Goal: Transaction & Acquisition: Purchase product/service

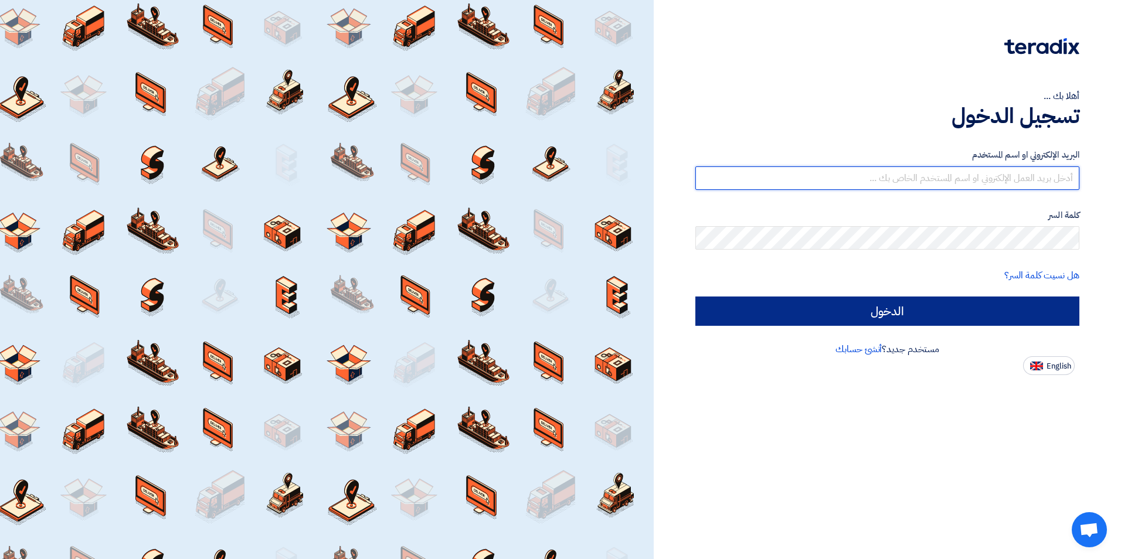
type input "[EMAIL_ADDRESS][DOMAIN_NAME]"
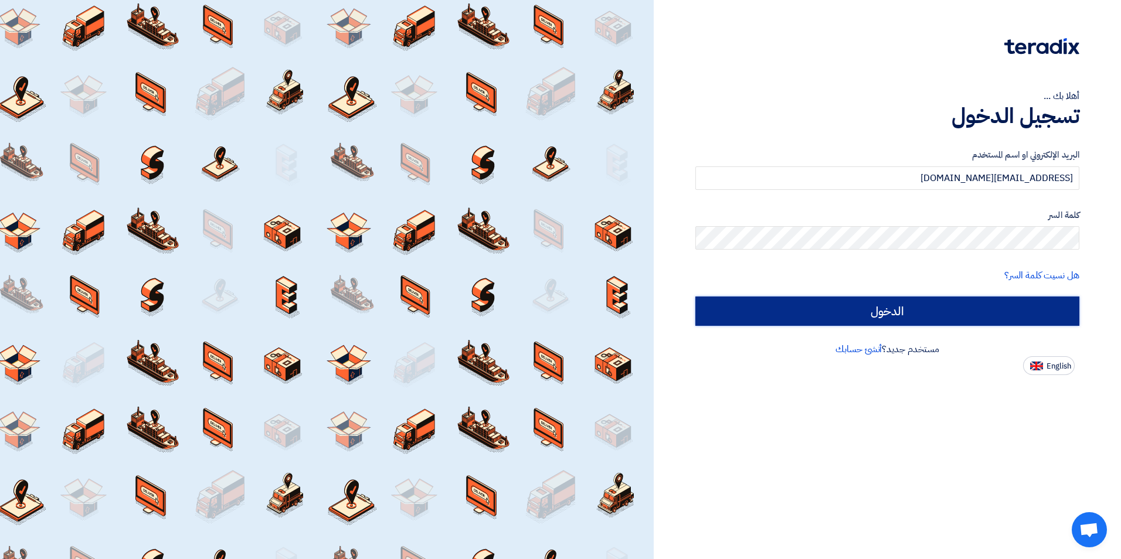
click at [850, 303] on input "الدخول" at bounding box center [888, 311] width 384 height 29
type input "Sign in"
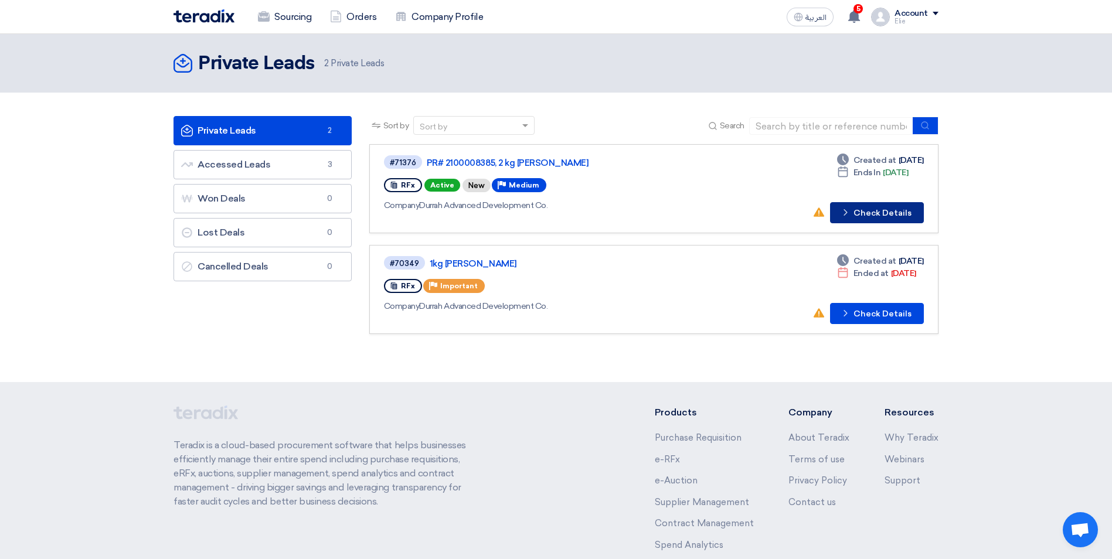
click at [862, 216] on button "Check details Check Details" at bounding box center [877, 212] width 94 height 21
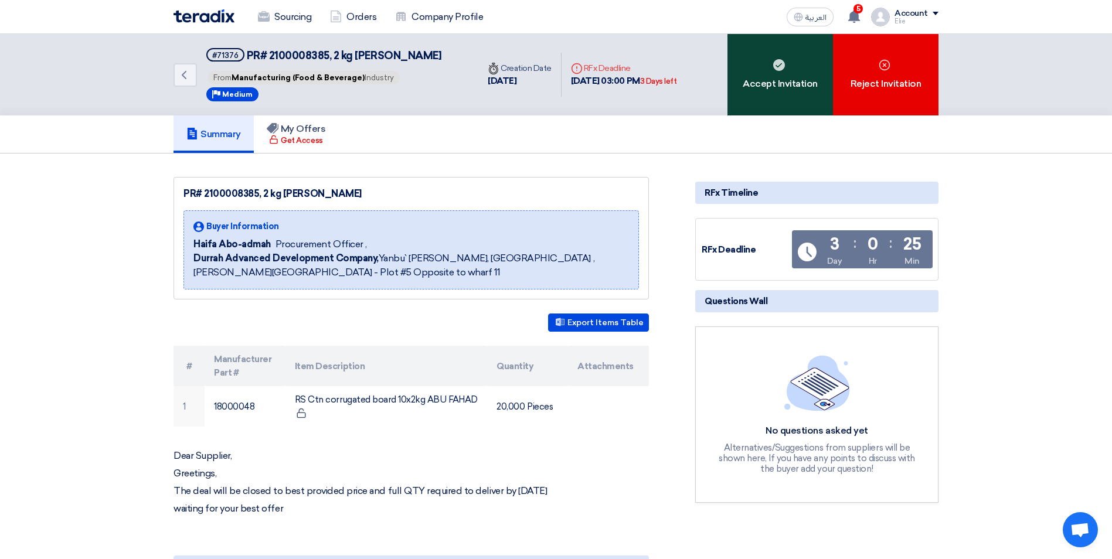
click at [775, 73] on div "Accept Invitation" at bounding box center [781, 75] width 106 height 82
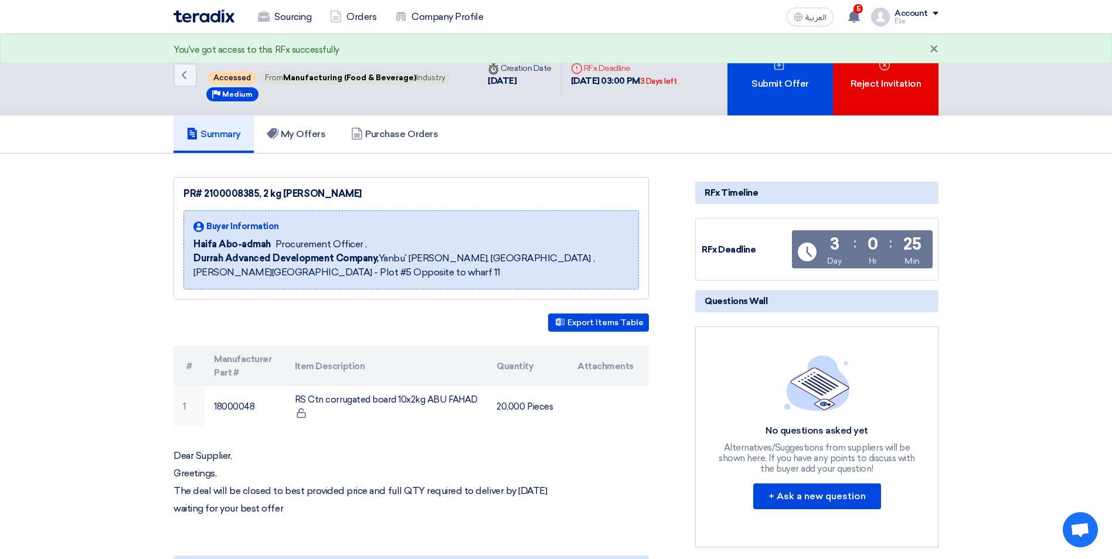
click at [934, 45] on div "×" at bounding box center [934, 50] width 9 height 14
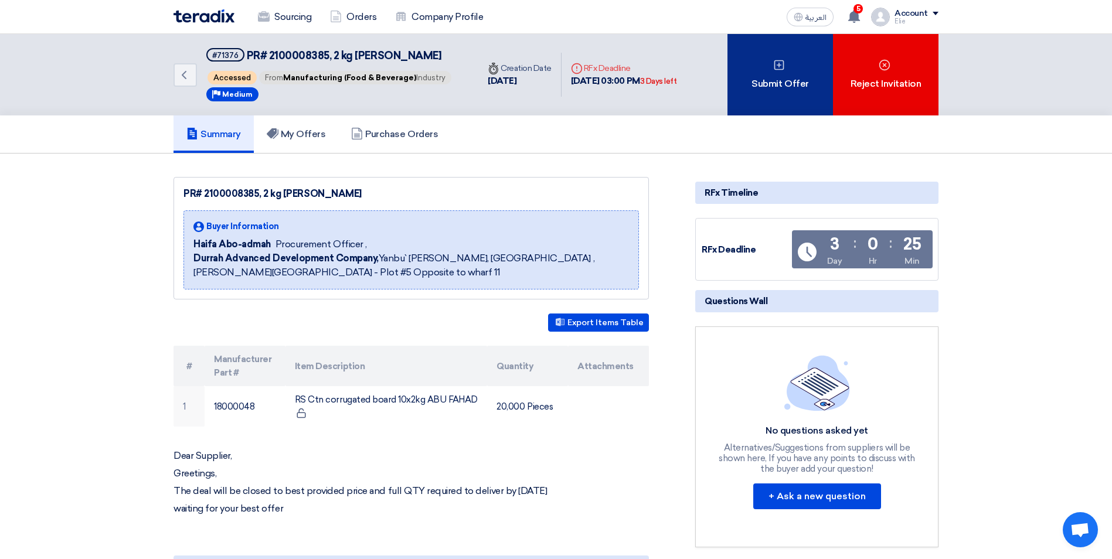
click at [769, 64] on div "Submit Offer" at bounding box center [781, 75] width 106 height 82
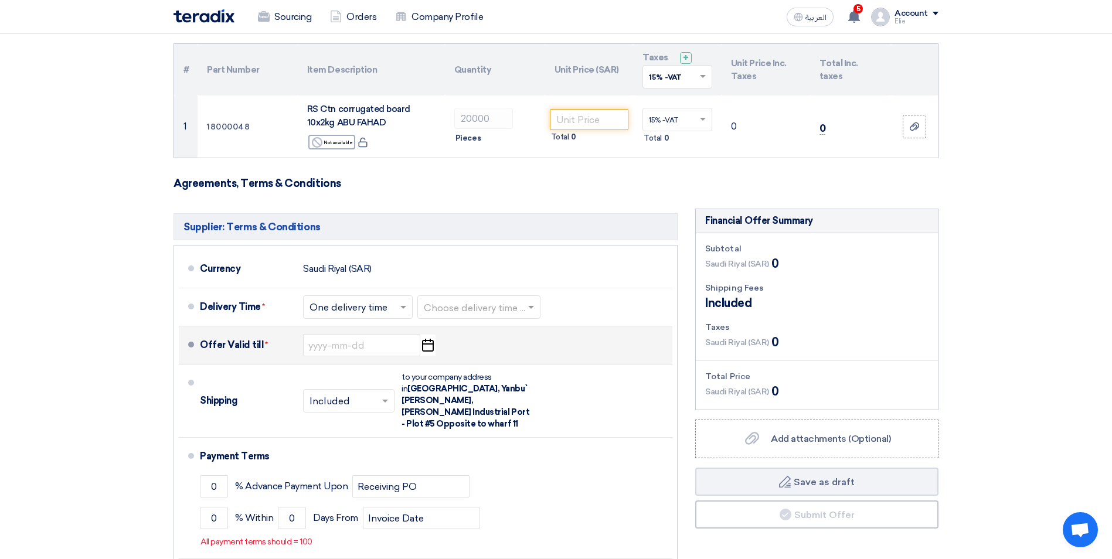
scroll to position [117, 0]
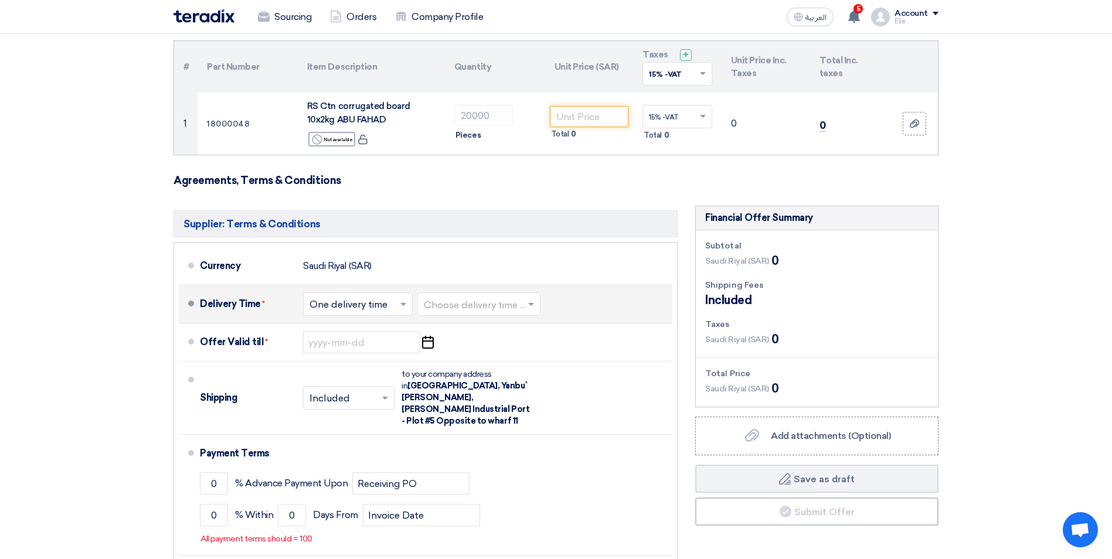
click at [398, 308] on input "text" at bounding box center [359, 305] width 98 height 17
click at [383, 326] on span "Multiple delivery times" at bounding box center [360, 329] width 101 height 11
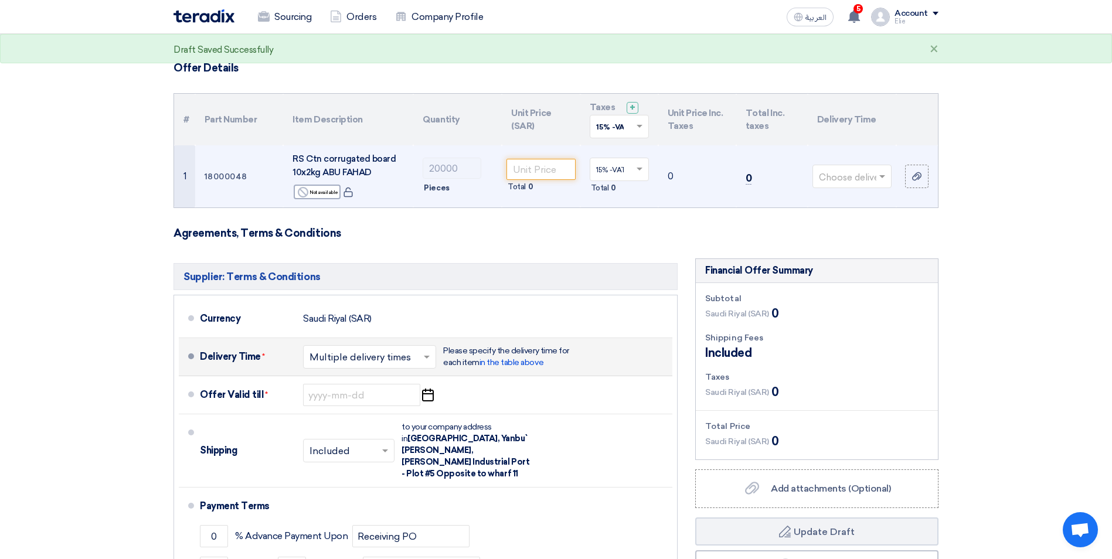
scroll to position [0, 0]
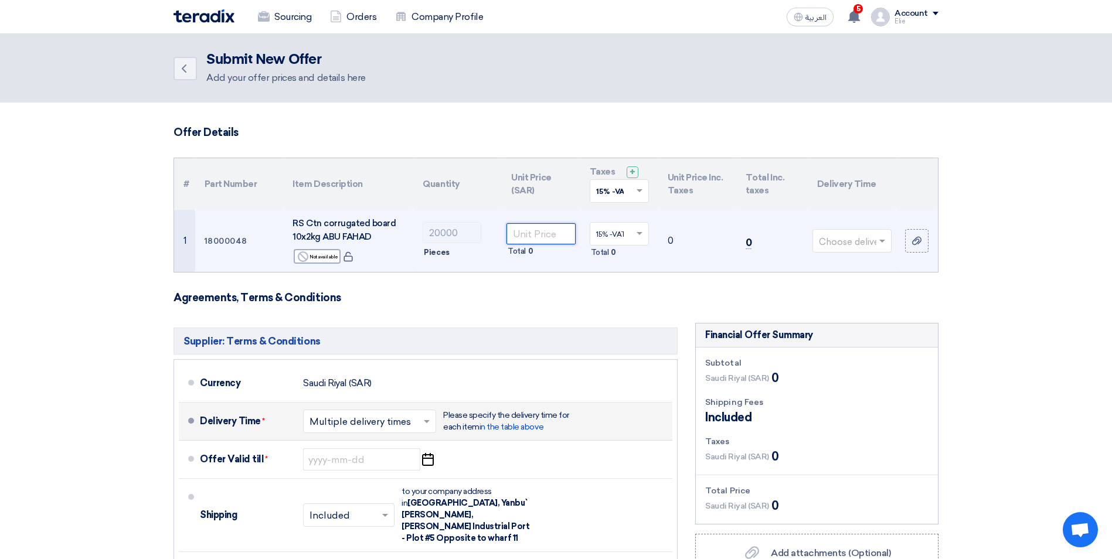
click at [528, 232] on input "number" at bounding box center [541, 233] width 69 height 21
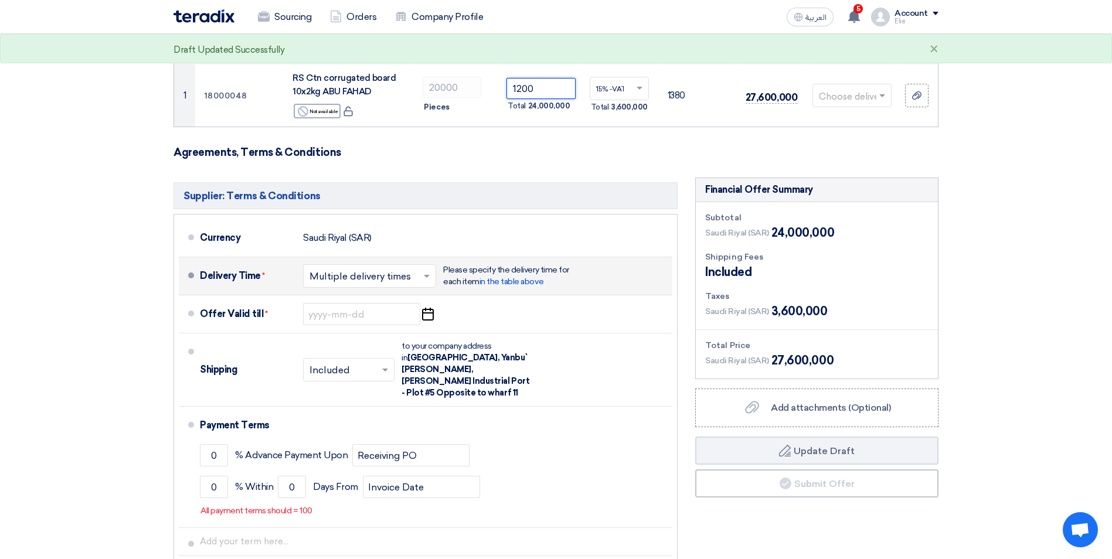
scroll to position [176, 0]
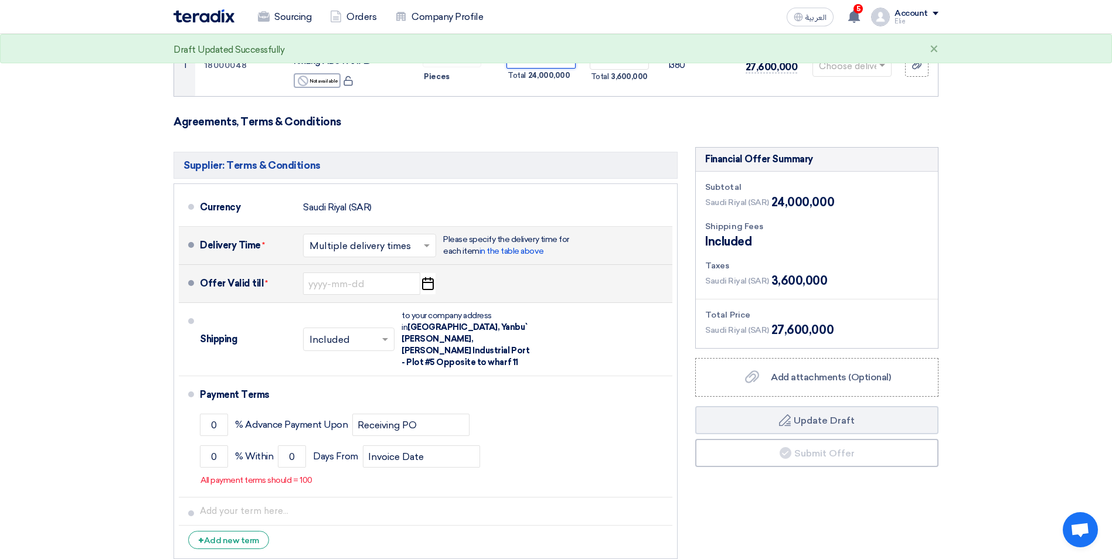
type input "1200"
click at [429, 281] on icon "Pick a date" at bounding box center [428, 283] width 16 height 21
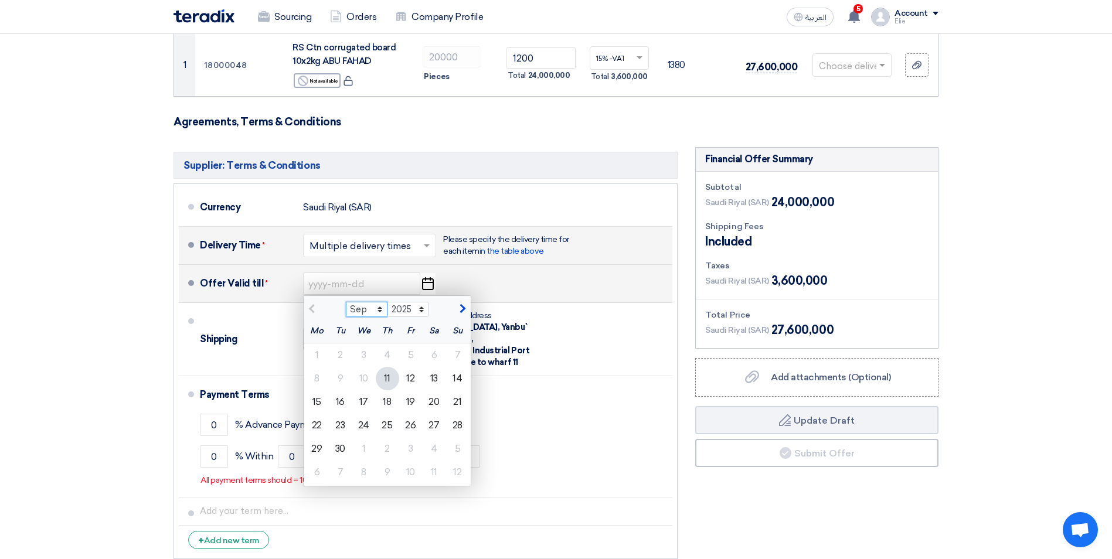
click at [378, 309] on select "Sep Oct Nov Dec" at bounding box center [367, 309] width 42 height 15
select select "12"
click at [346, 302] on select "Sep Oct Nov Dec" at bounding box center [367, 309] width 42 height 15
click at [361, 451] on div "31" at bounding box center [363, 448] width 23 height 23
type input "[DATE]"
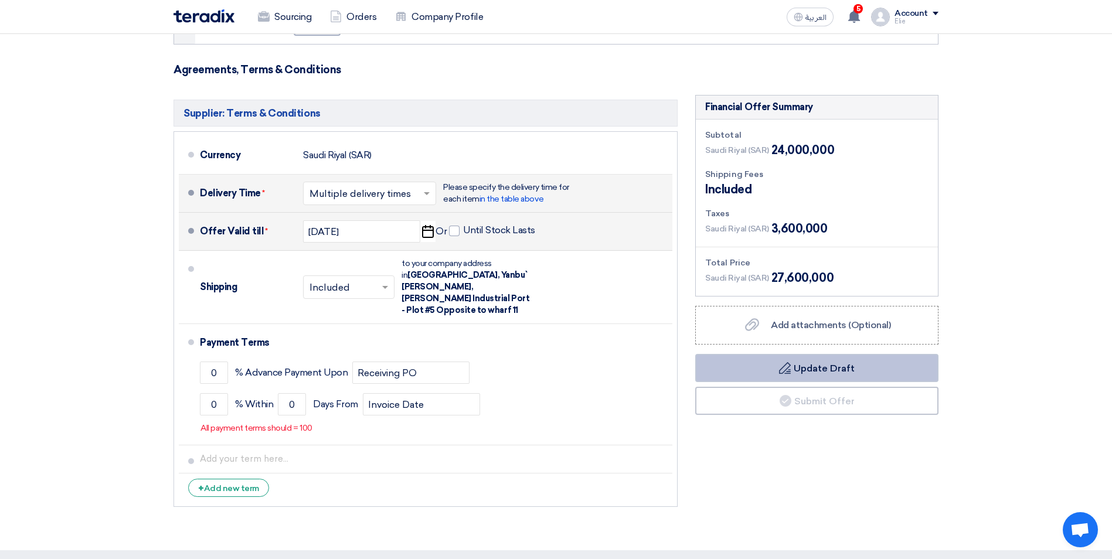
scroll to position [235, 0]
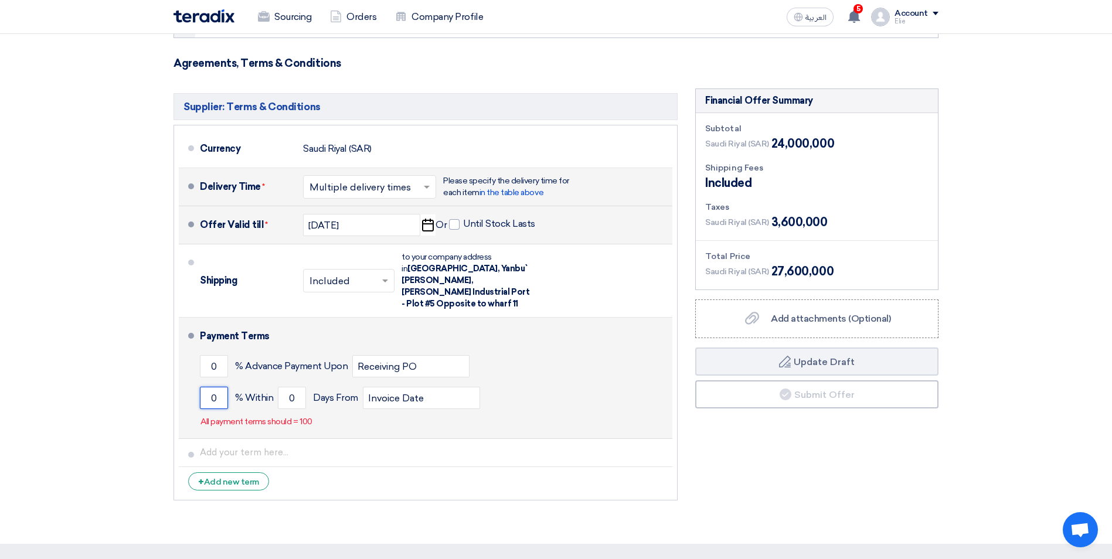
drag, startPoint x: 220, startPoint y: 387, endPoint x: 186, endPoint y: 383, distance: 34.8
click at [186, 383] on li "Payment Terms 0 % Advance Payment Upon Receiving PO 0 % Within 0" at bounding box center [426, 378] width 494 height 121
type input "100"
drag, startPoint x: 298, startPoint y: 382, endPoint x: 267, endPoint y: 382, distance: 31.1
click at [268, 382] on div "100 % Within 0 Days From Invoice Date" at bounding box center [434, 398] width 468 height 32
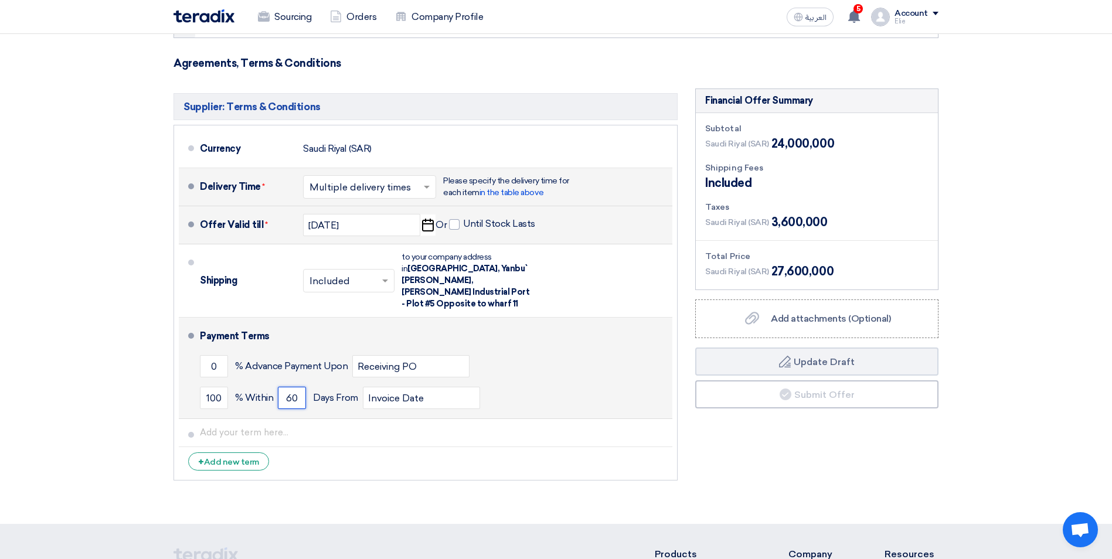
type input "60"
click at [548, 354] on div "0 % Advance Payment Upon Receiving PO" at bounding box center [434, 367] width 468 height 32
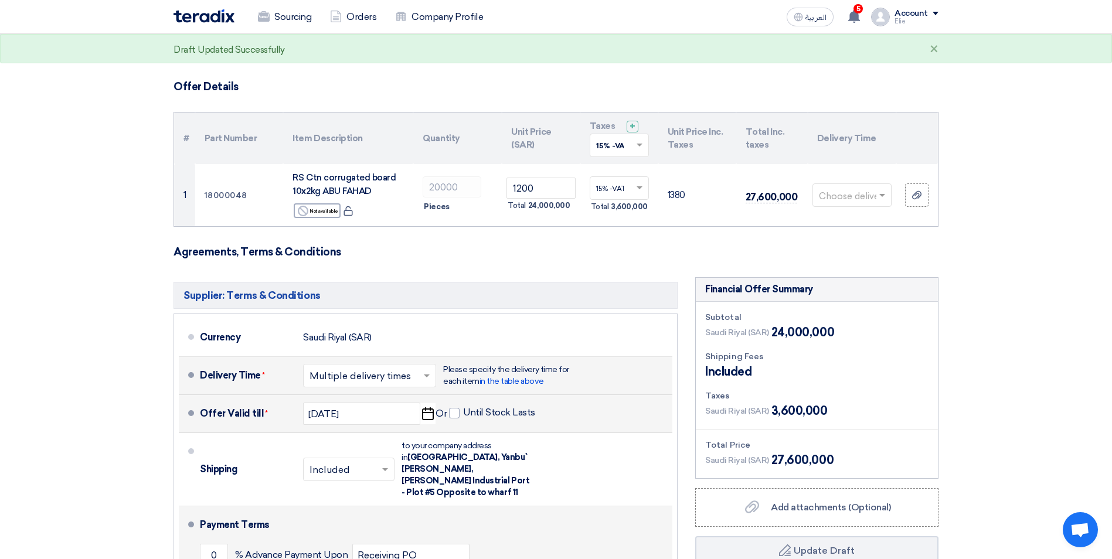
scroll to position [0, 0]
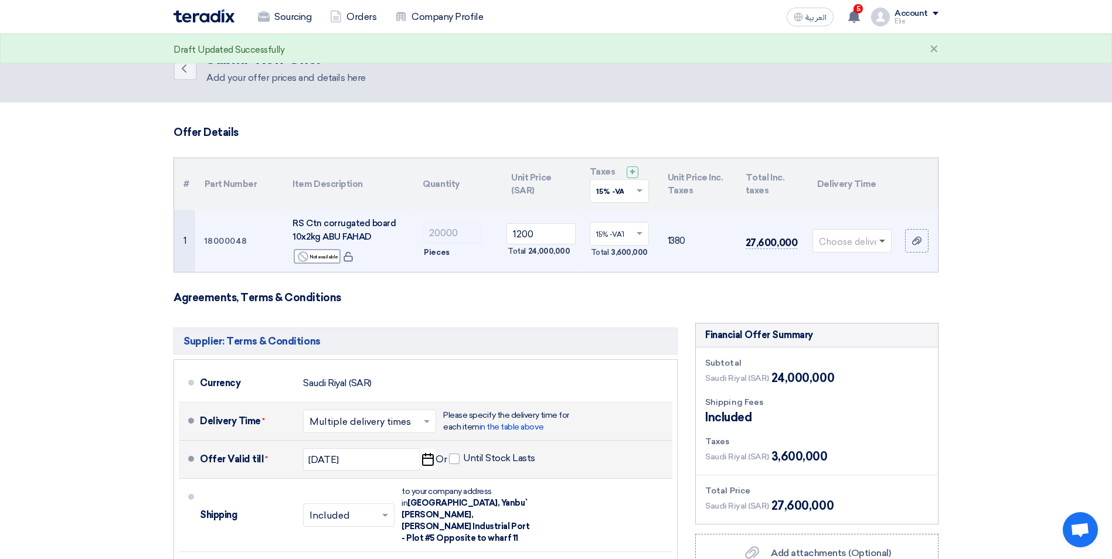
click at [882, 240] on span at bounding box center [883, 242] width 6 height 4
click at [835, 310] on span "1-2 Weeks" at bounding box center [840, 310] width 43 height 11
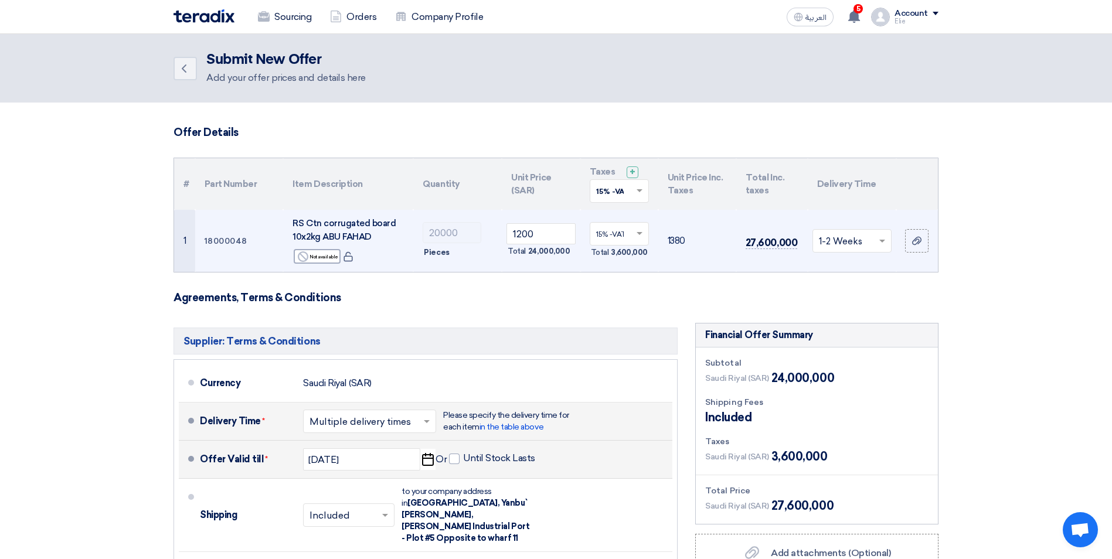
click at [616, 310] on form "Offer Details # Part Number Item Description Quantity Unit Price (SAR) Taxes + …" at bounding box center [556, 423] width 765 height 595
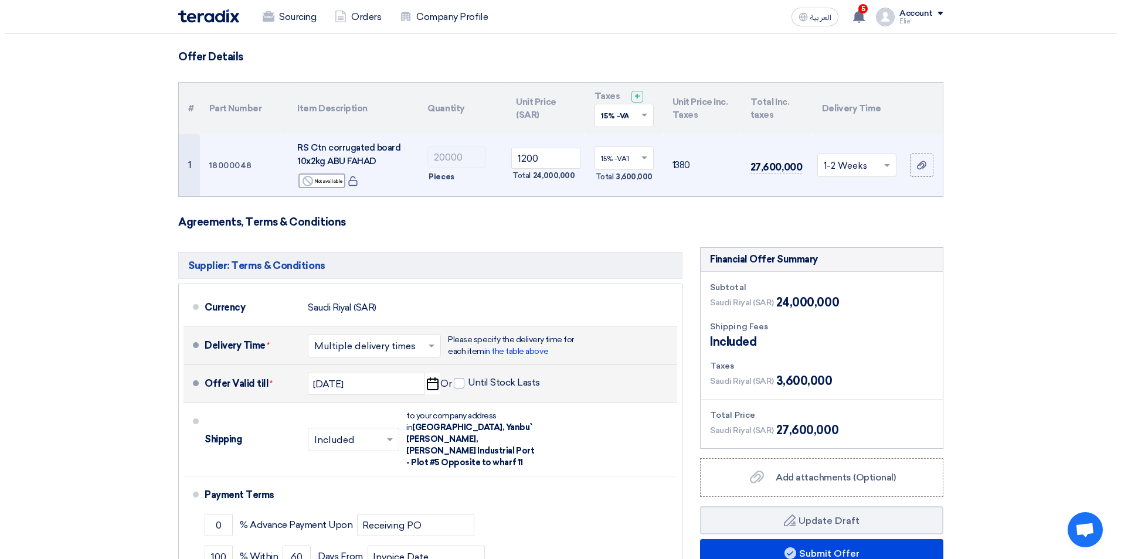
scroll to position [235, 0]
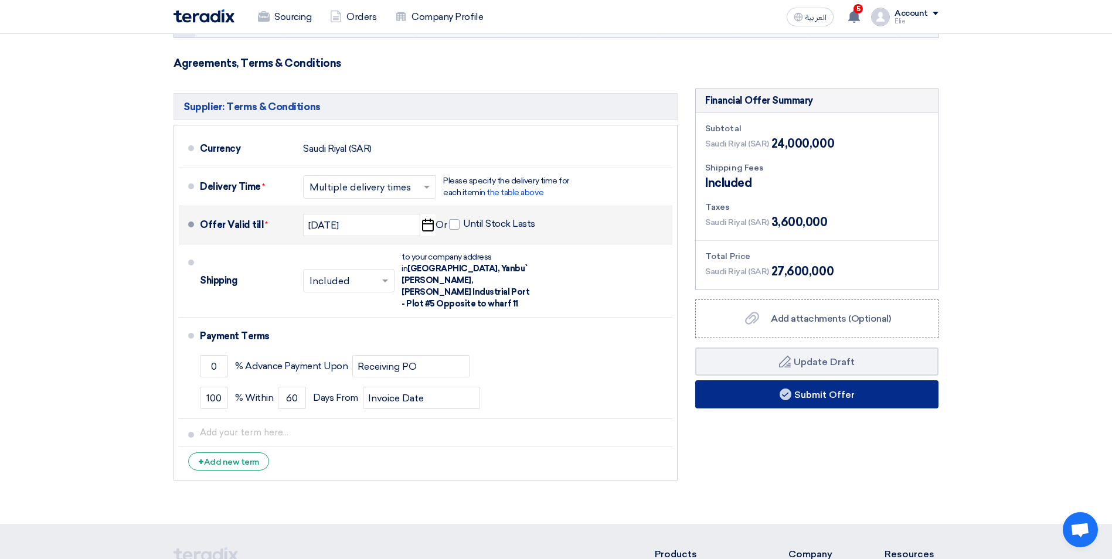
click at [773, 401] on button "Submit Offer" at bounding box center [817, 395] width 243 height 28
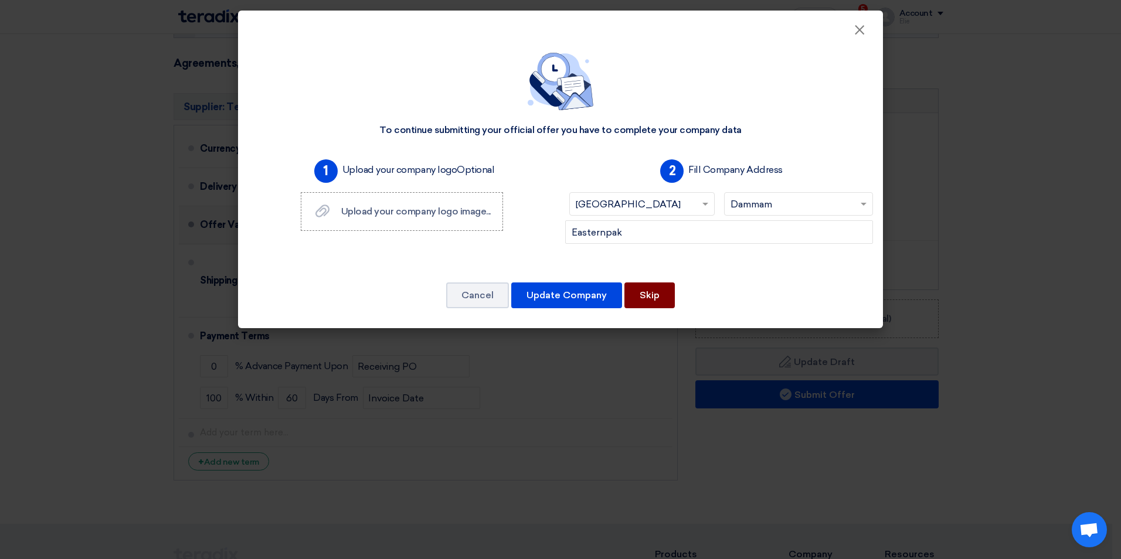
click at [633, 287] on button "Skip" at bounding box center [650, 296] width 50 height 26
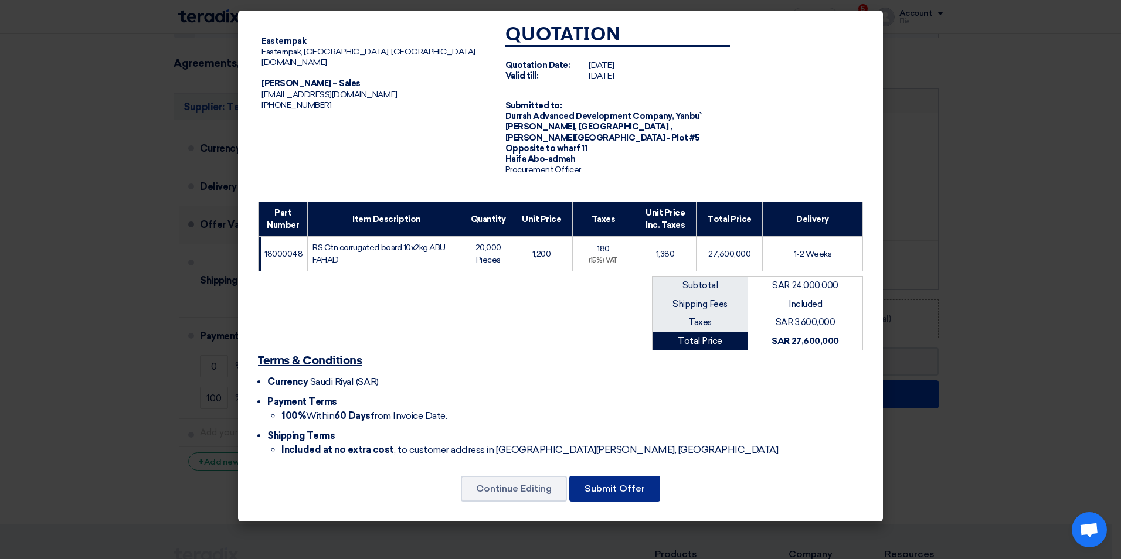
click at [601, 476] on button "Submit Offer" at bounding box center [614, 489] width 91 height 26
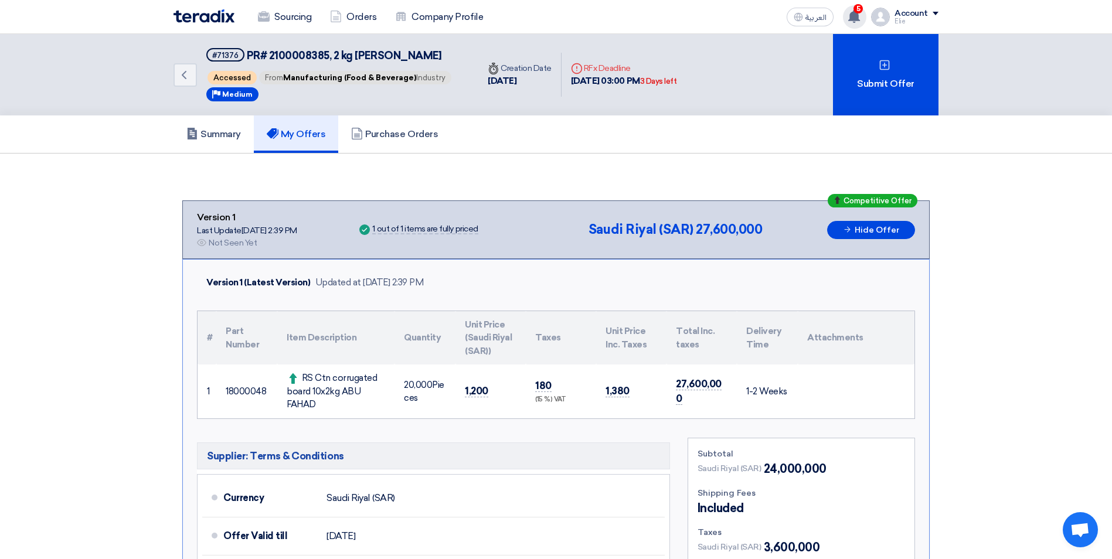
click at [855, 22] on icon at bounding box center [854, 16] width 13 height 13
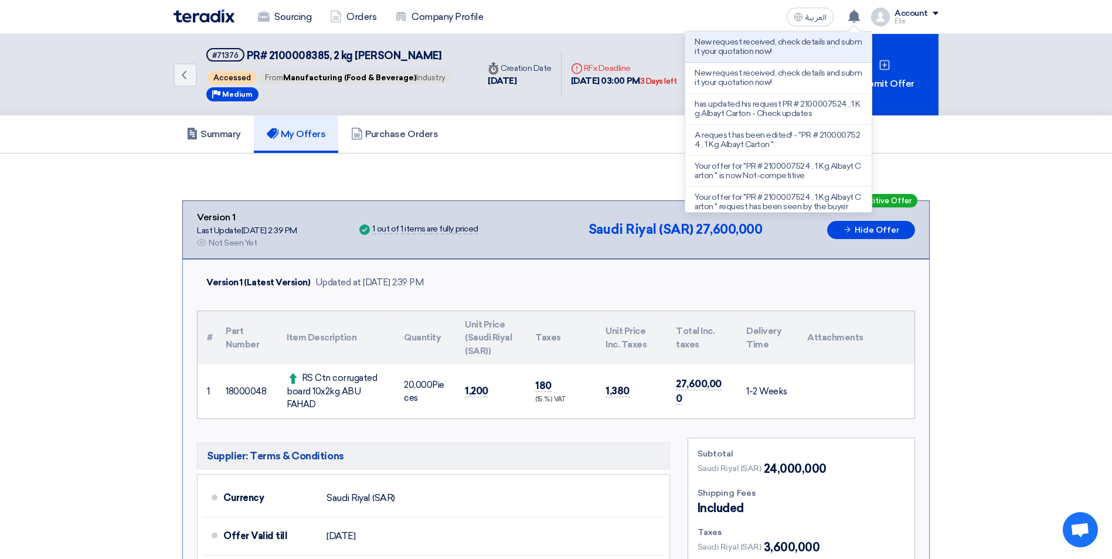
click at [1022, 151] on div "Summary My Offers Purchase Orders" at bounding box center [556, 135] width 1112 height 38
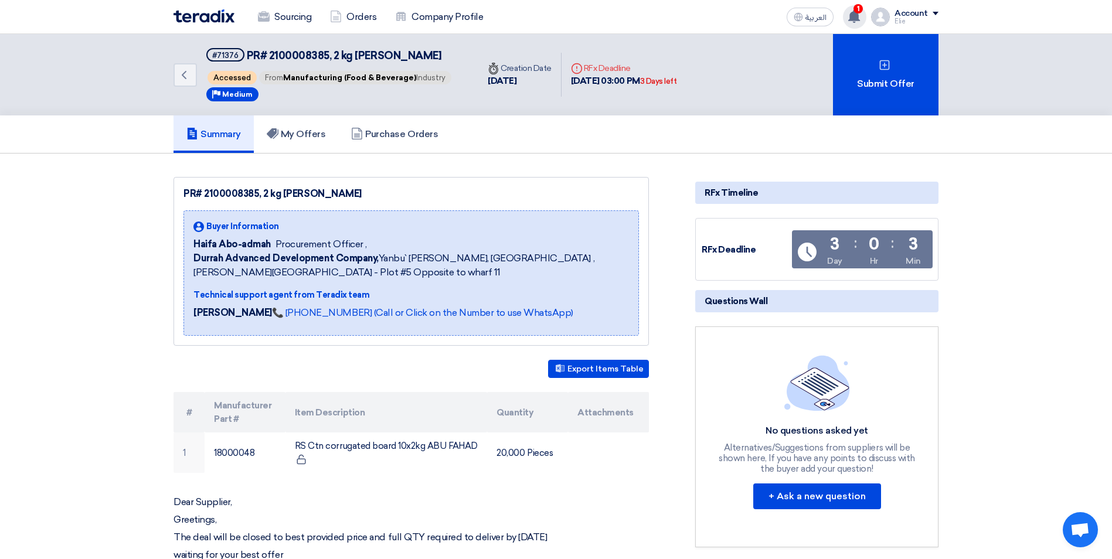
click at [857, 16] on use at bounding box center [855, 16] width 12 height 13
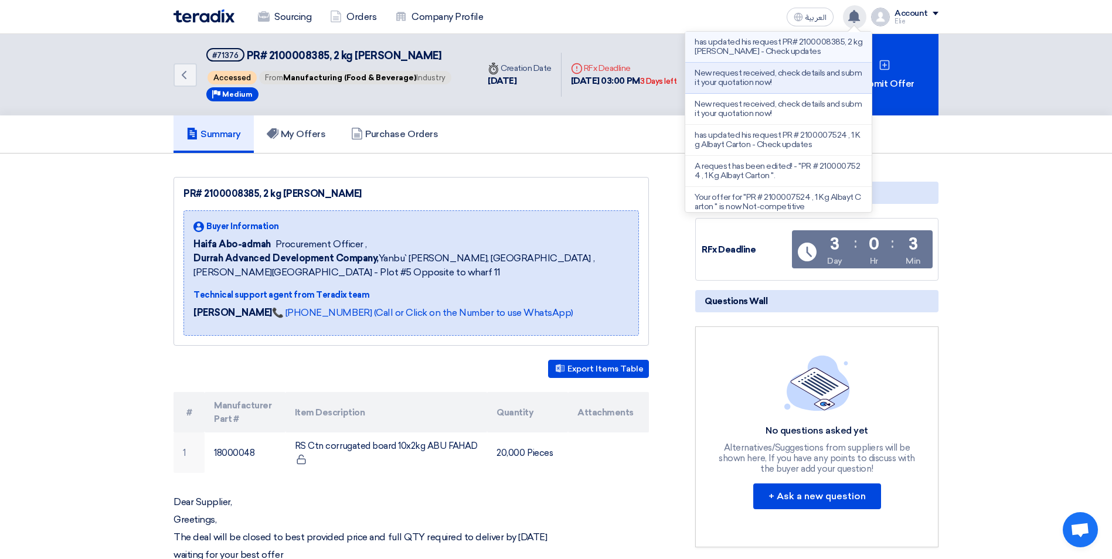
click at [749, 45] on p "has updated his request PR# 2100008385, 2 kg [PERSON_NAME] - Check updates" at bounding box center [779, 47] width 168 height 19
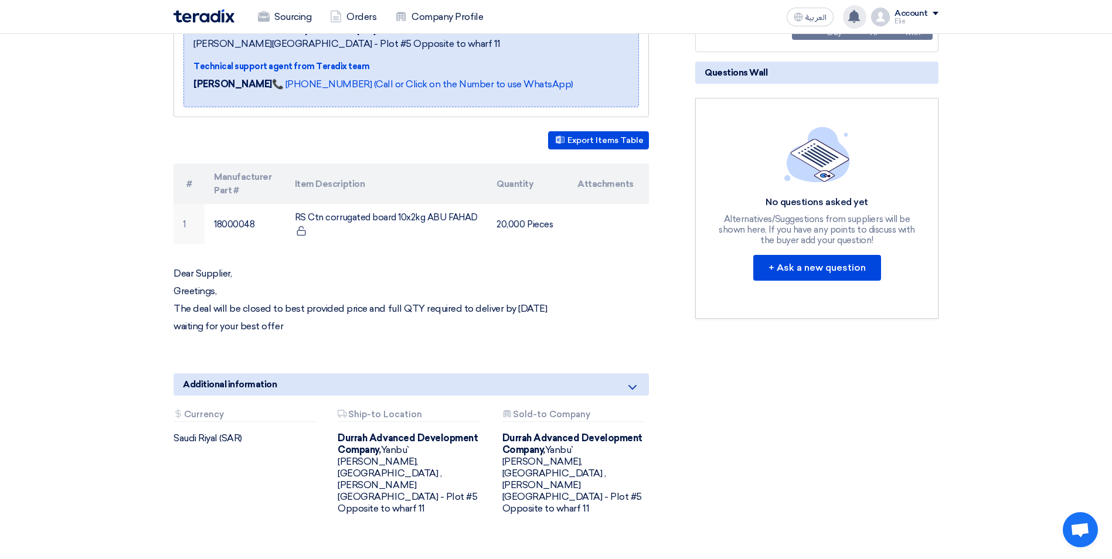
scroll to position [235, 0]
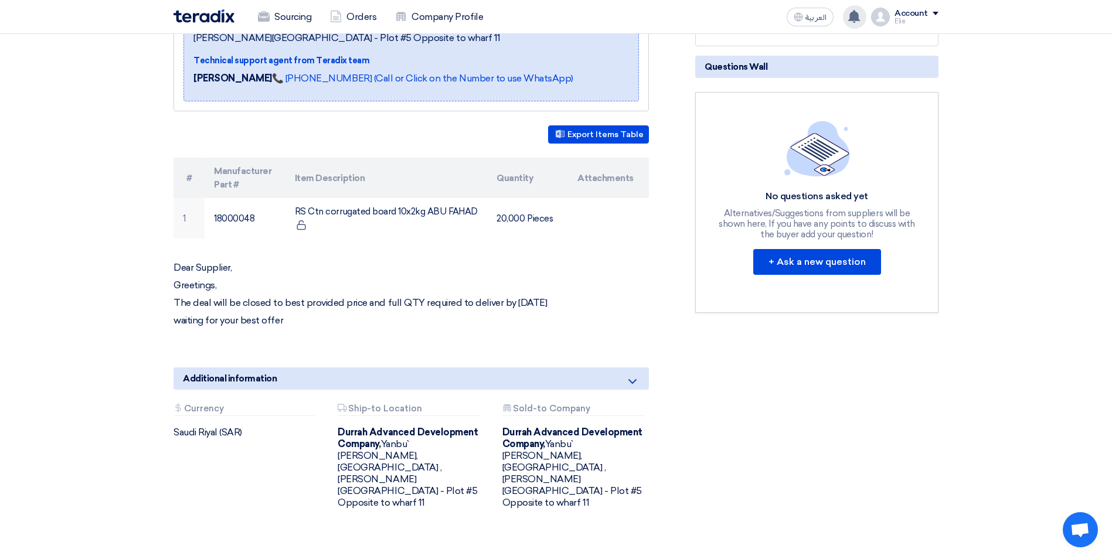
drag, startPoint x: 266, startPoint y: 317, endPoint x: 167, endPoint y: 269, distance: 109.9
click at [167, 269] on div "PR# 2100008385, 2 kg [PERSON_NAME] Buyer Information Haifa Abo-admah Procuremen…" at bounding box center [426, 240] width 522 height 595
drag, startPoint x: 167, startPoint y: 269, endPoint x: 300, endPoint y: 269, distance: 133.1
click at [300, 269] on p "Dear Supplier," at bounding box center [412, 268] width 476 height 12
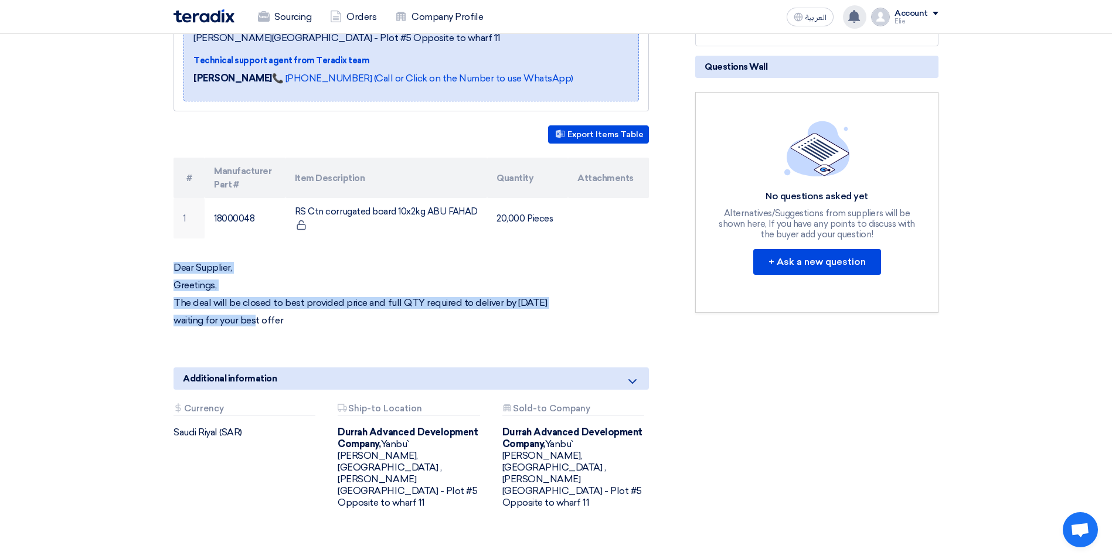
drag, startPoint x: 173, startPoint y: 270, endPoint x: 254, endPoint y: 327, distance: 98.6
click at [254, 327] on div "PR# 2100008385, 2 kg [PERSON_NAME] Buyer Information Haifa Abo-admah Procuremen…" at bounding box center [426, 240] width 522 height 595
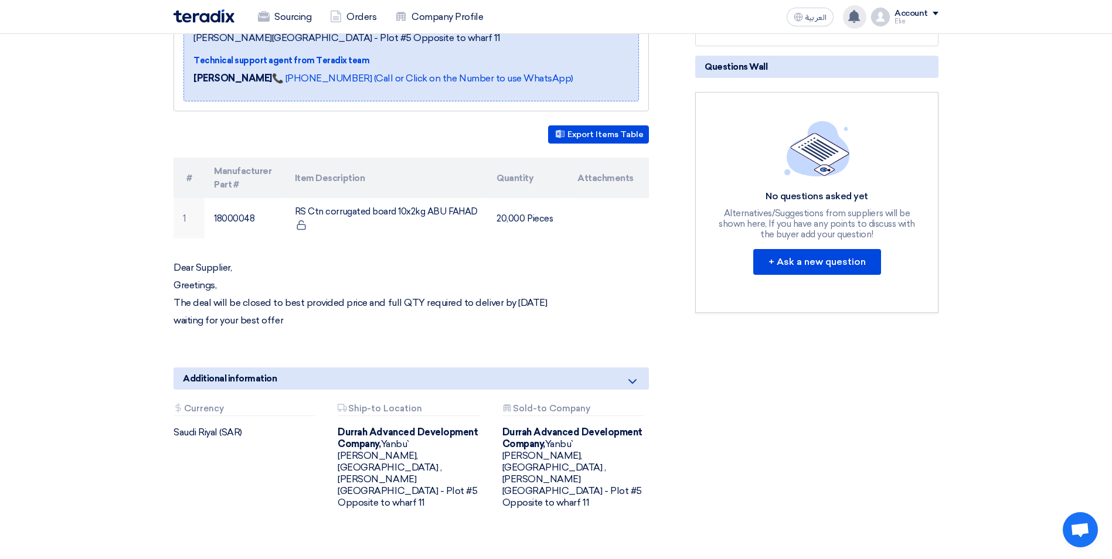
drag, startPoint x: 254, startPoint y: 327, endPoint x: 341, endPoint y: 334, distance: 87.7
click at [341, 334] on p at bounding box center [412, 339] width 476 height 12
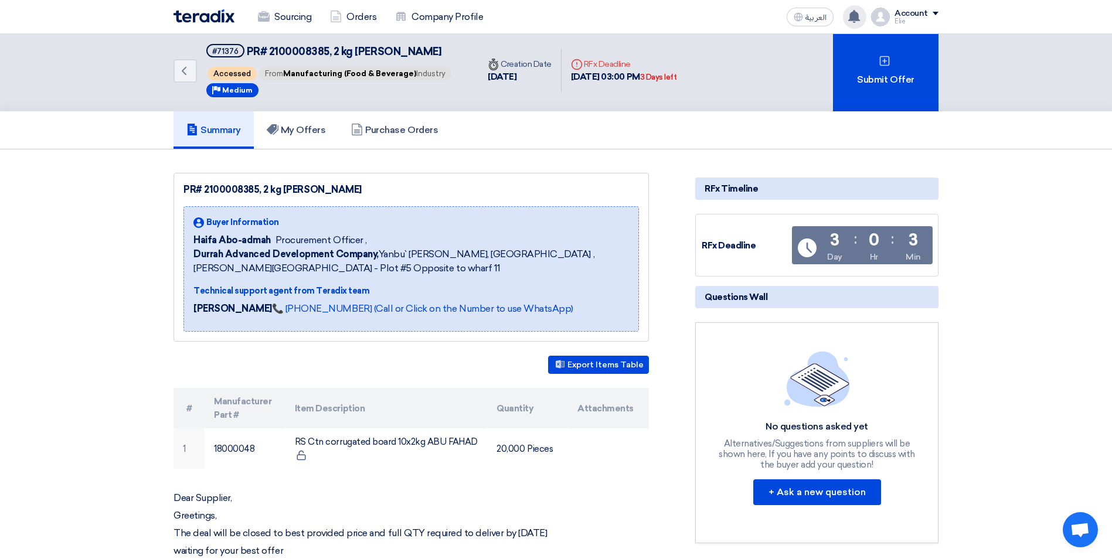
scroll to position [0, 0]
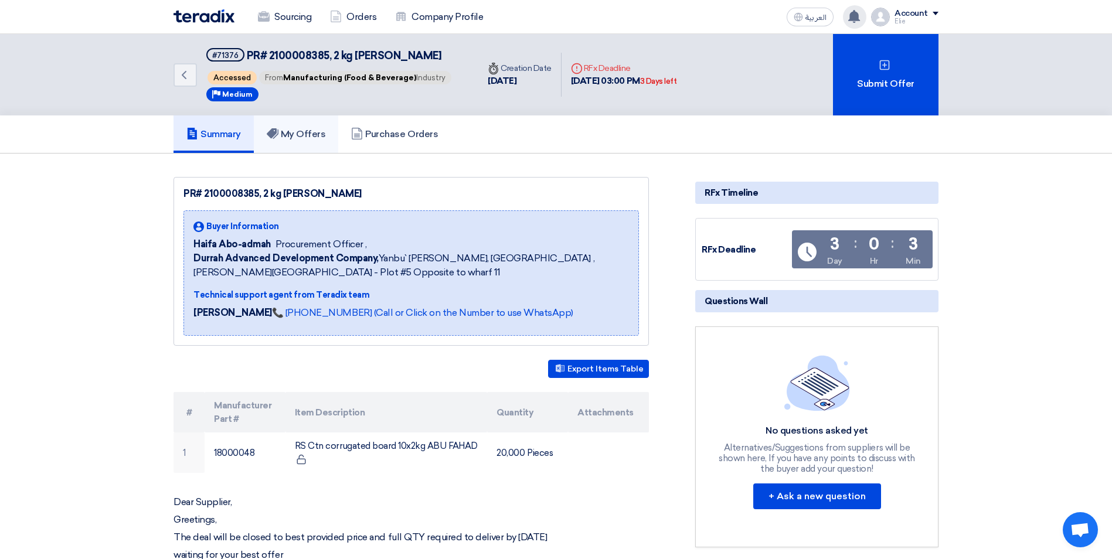
click at [296, 136] on h5 "My Offers" at bounding box center [296, 134] width 59 height 12
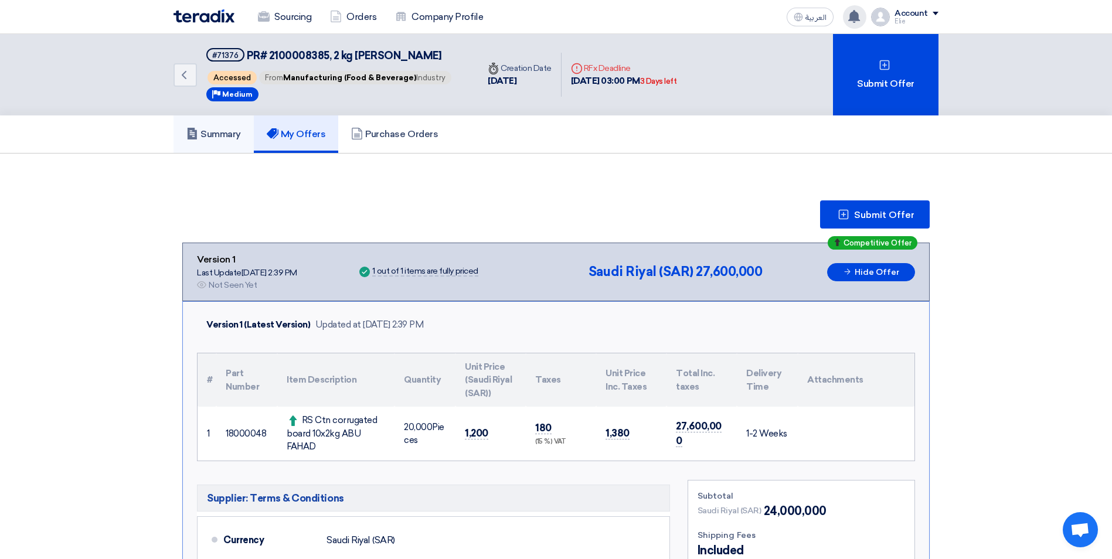
click at [222, 137] on h5 "Summary" at bounding box center [213, 134] width 55 height 12
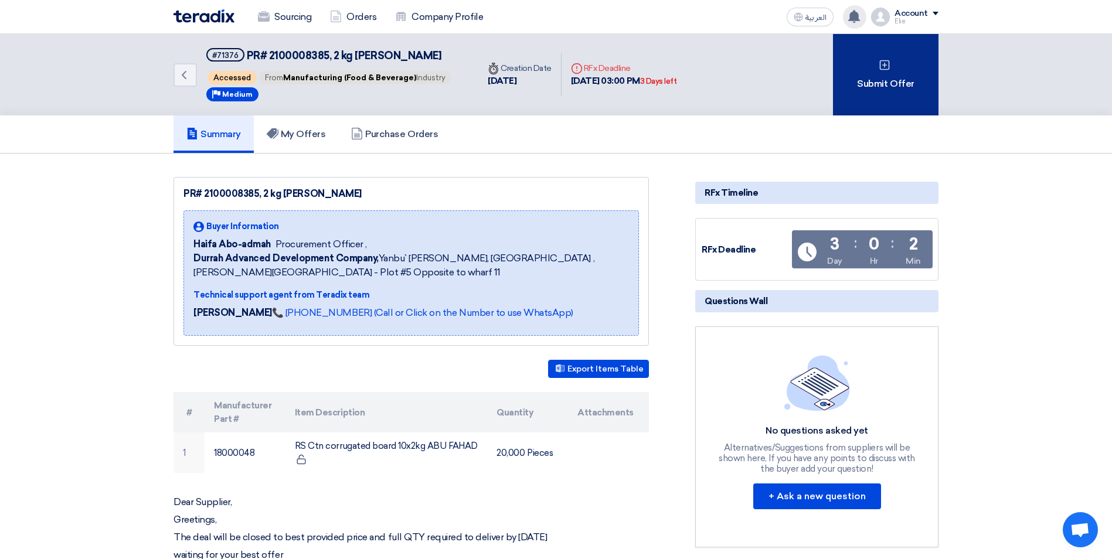
click at [891, 68] on div "Submit Offer" at bounding box center [886, 75] width 106 height 82
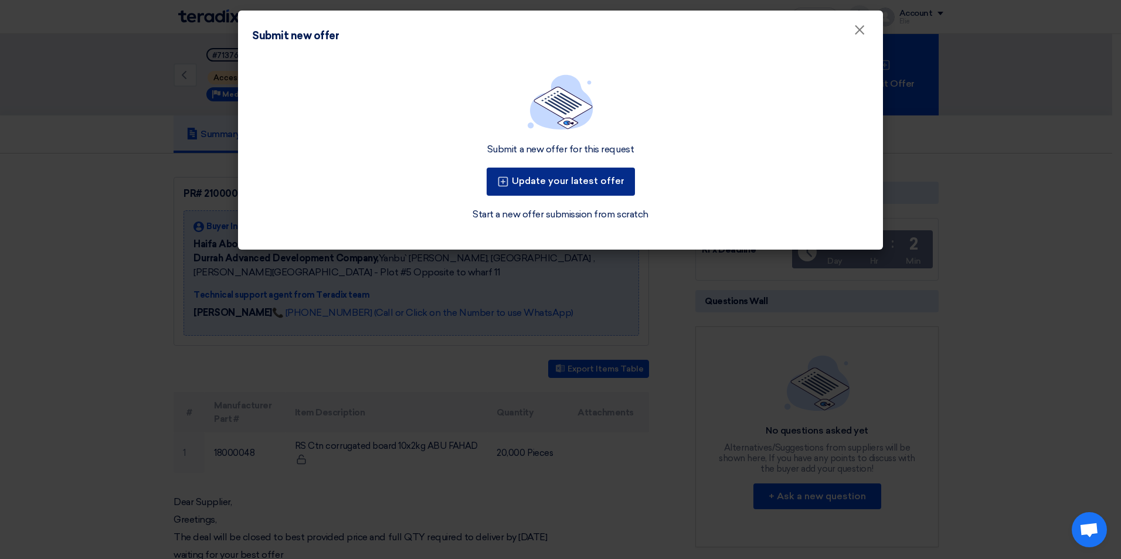
click at [520, 190] on button "Update your latest offer" at bounding box center [561, 182] width 148 height 28
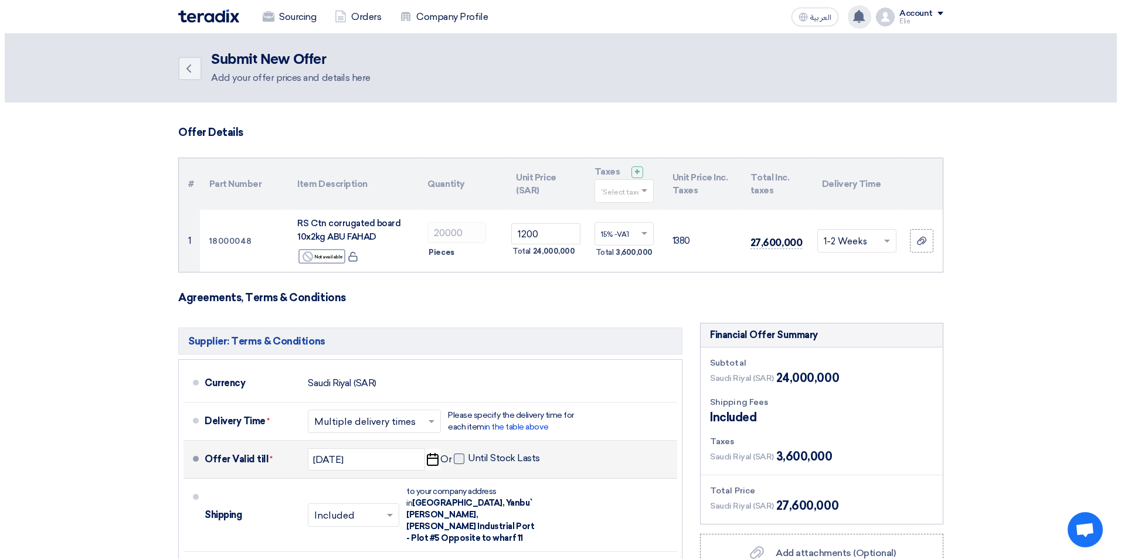
scroll to position [176, 0]
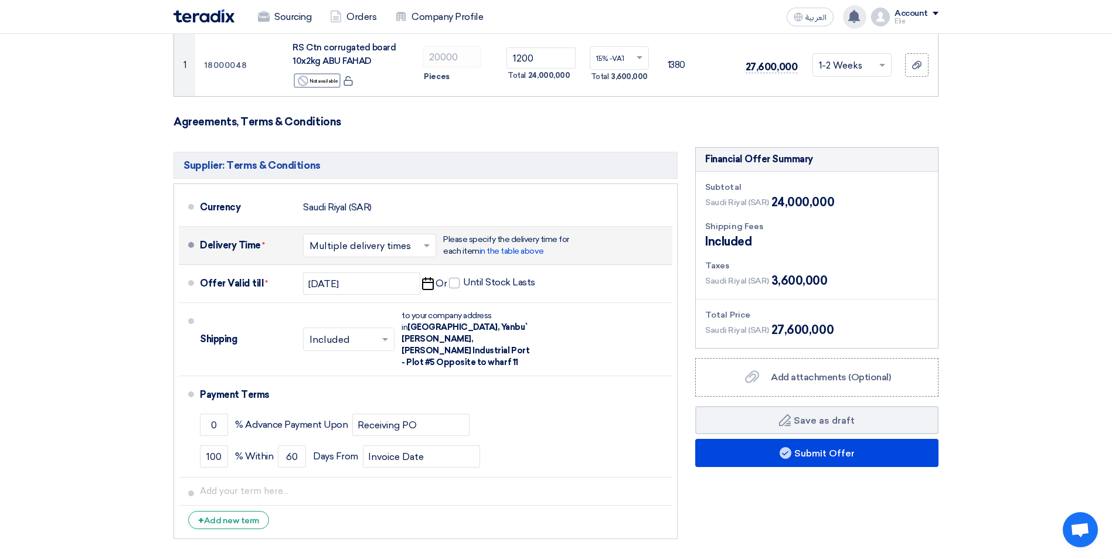
click at [431, 248] on span at bounding box center [428, 246] width 15 height 12
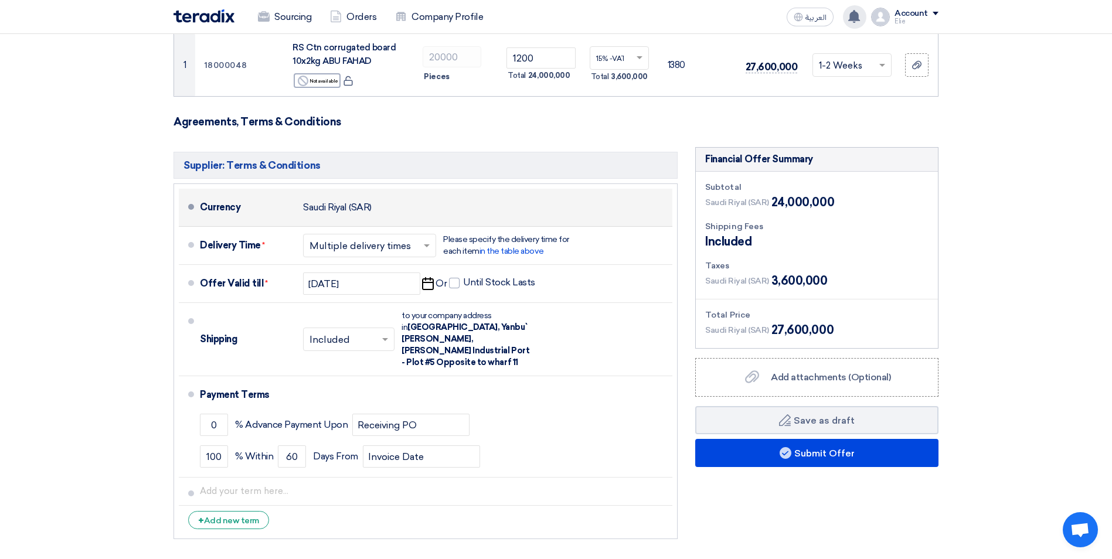
click at [493, 212] on div "Currency [GEOGRAPHIC_DATA] (SAR)" at bounding box center [434, 208] width 468 height 28
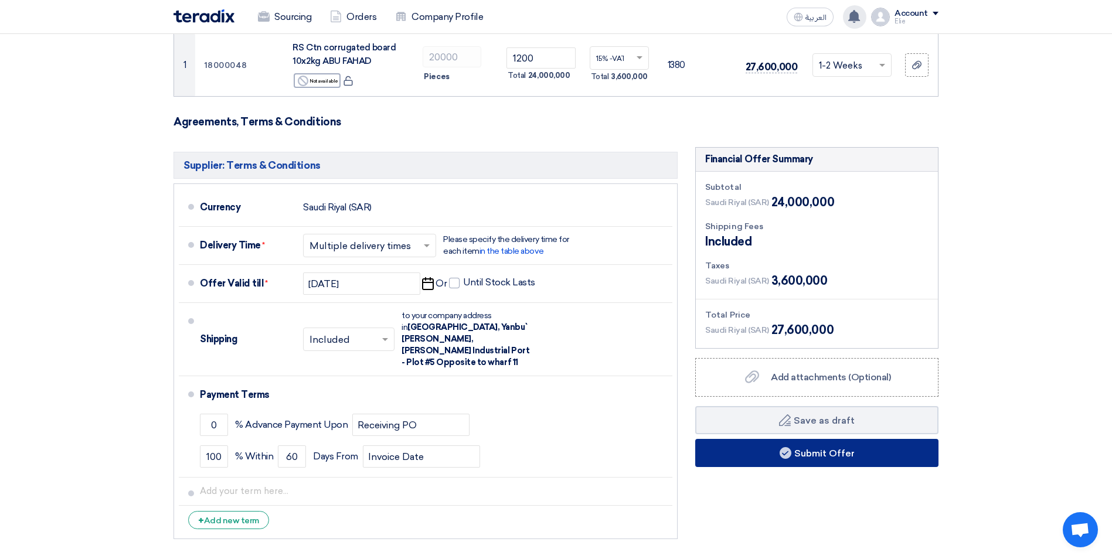
click at [769, 451] on button "Submit Offer" at bounding box center [817, 453] width 243 height 28
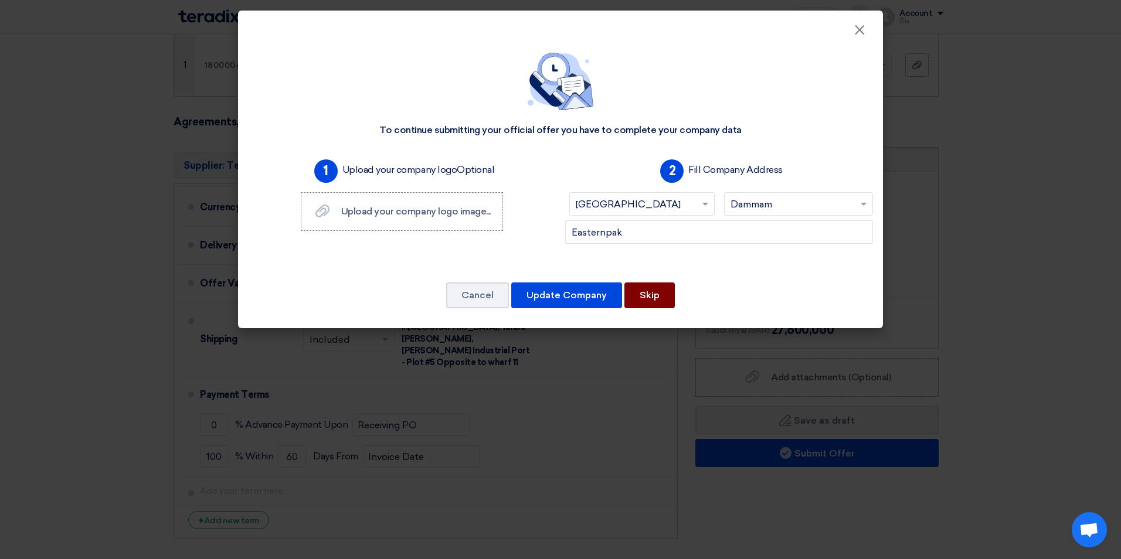
click at [652, 298] on button "Skip" at bounding box center [650, 296] width 50 height 26
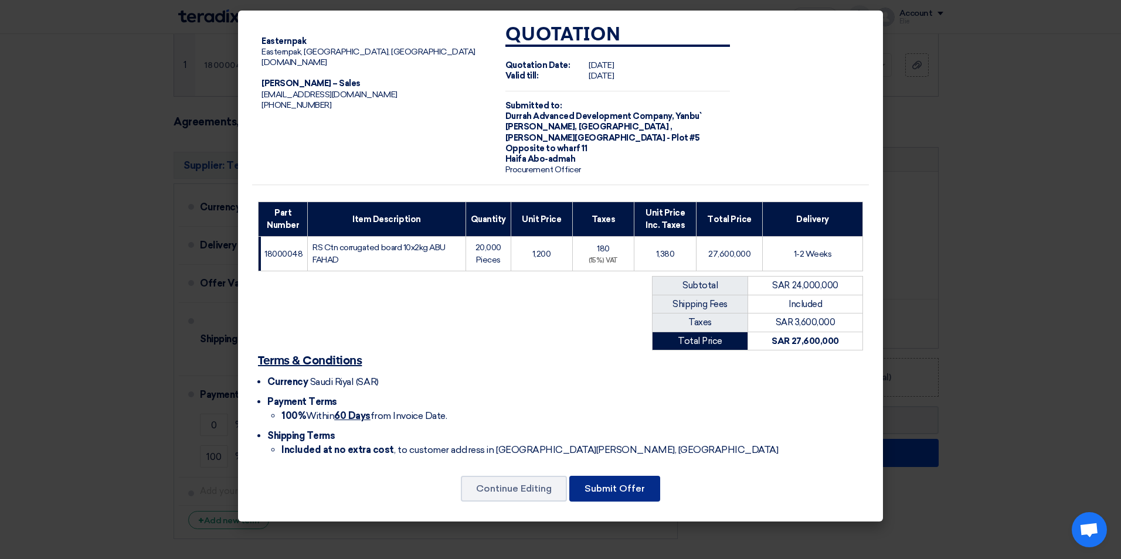
click at [623, 481] on button "Submit Offer" at bounding box center [614, 489] width 91 height 26
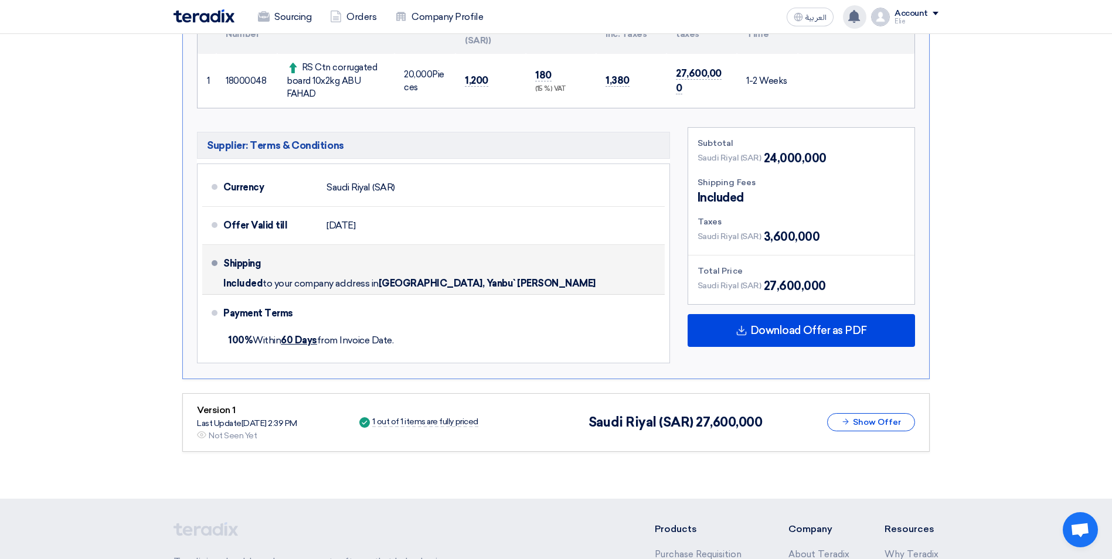
scroll to position [59, 0]
